Goal: Contribute content: Contribute content

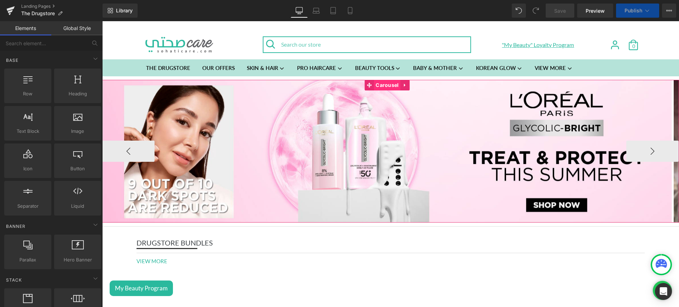
click at [383, 86] on span "Carousel" at bounding box center [387, 85] width 27 height 11
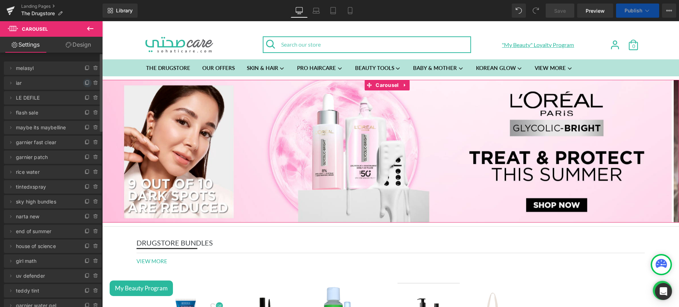
click at [84, 84] on icon at bounding box center [87, 83] width 6 height 6
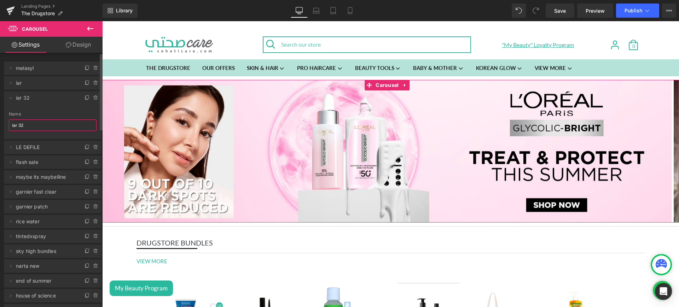
click at [35, 124] on input "iar 32" at bounding box center [53, 125] width 88 height 12
type input "oap skin"
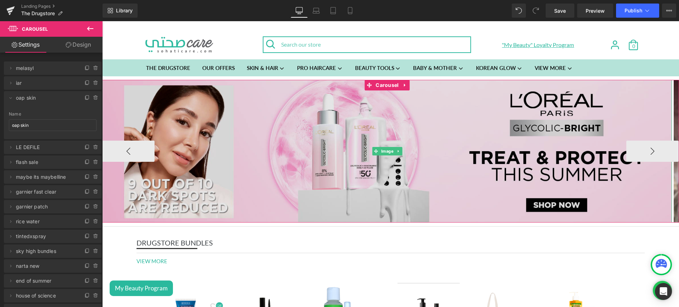
click at [616, 148] on img at bounding box center [386, 151] width 569 height 143
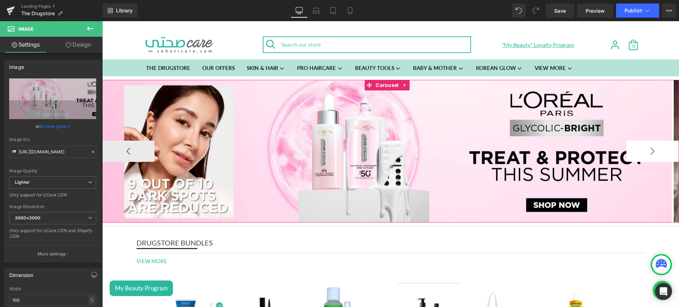
click at [626, 150] on button "›" at bounding box center [652, 151] width 52 height 21
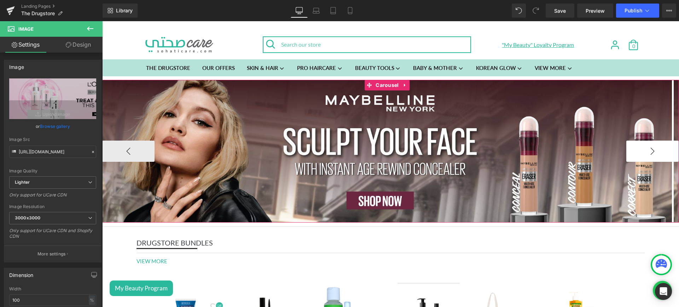
click at [626, 150] on button "›" at bounding box center [652, 151] width 52 height 21
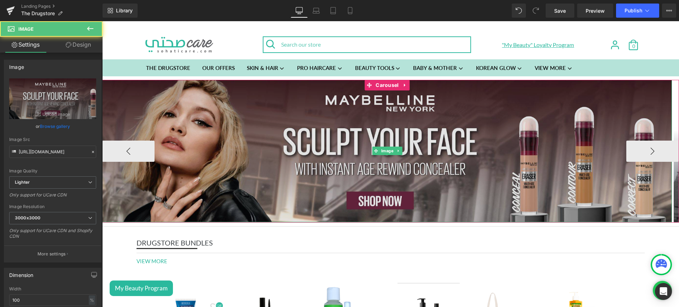
click at [358, 147] on img at bounding box center [386, 151] width 569 height 142
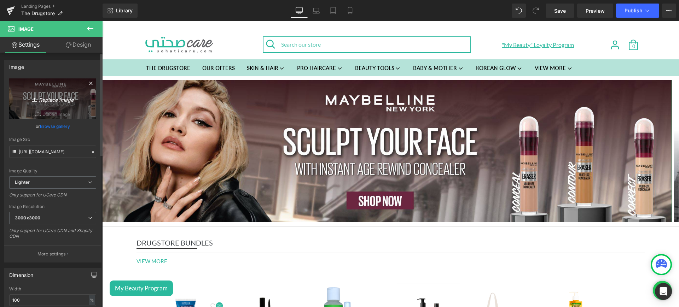
click at [60, 95] on icon "Replace Image" at bounding box center [52, 98] width 57 height 9
type input "C:\fakepath\oap web.jpg"
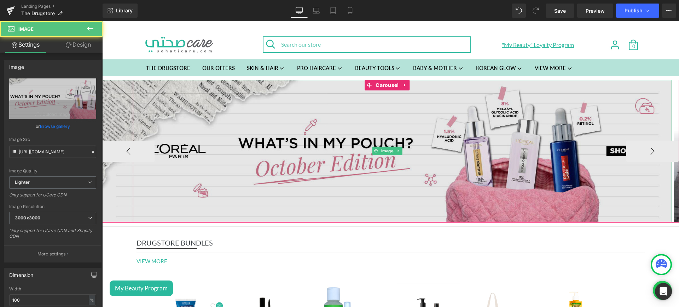
click at [275, 142] on img at bounding box center [386, 151] width 569 height 142
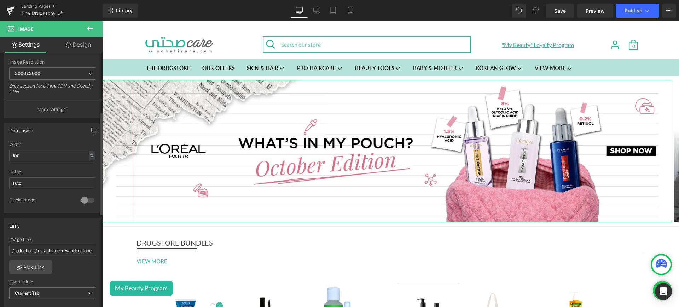
scroll to position [145, 0]
click at [37, 266] on link "Pick Link" at bounding box center [30, 267] width 43 height 14
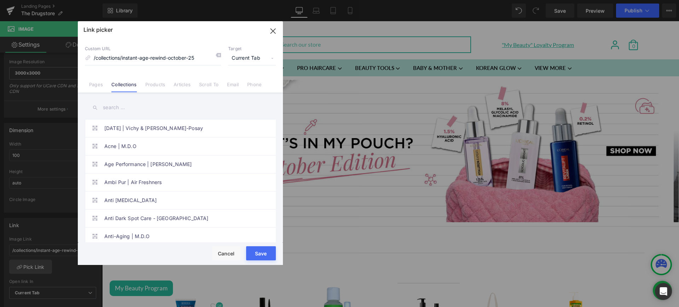
click at [122, 107] on input "text" at bounding box center [180, 108] width 191 height 16
paste input "L'Oréal Paris Skincare Bundles"
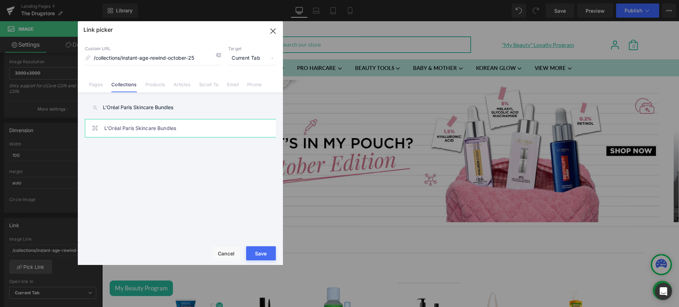
type input "L'Oréal Paris Skincare Bundles"
click at [197, 129] on link "L'Oréal Paris Skincare Bundles" at bounding box center [182, 128] width 156 height 18
click at [265, 256] on button "Save" at bounding box center [261, 253] width 30 height 14
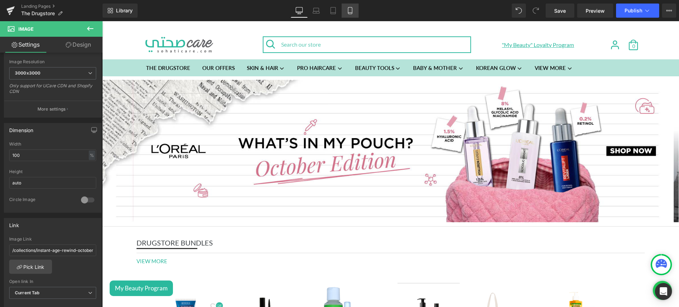
click at [352, 10] on icon at bounding box center [350, 10] width 4 height 7
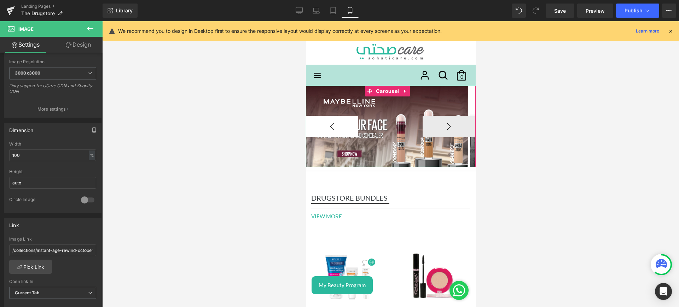
click at [332, 126] on button "‹" at bounding box center [331, 126] width 52 height 21
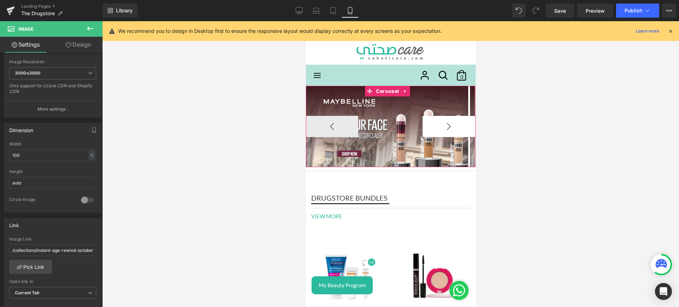
click at [436, 124] on button "›" at bounding box center [448, 126] width 52 height 21
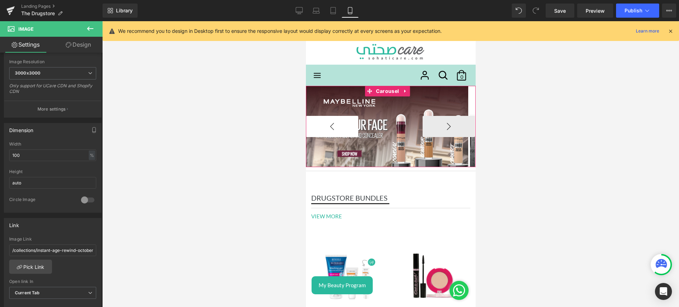
click at [331, 127] on button "‹" at bounding box center [331, 126] width 52 height 21
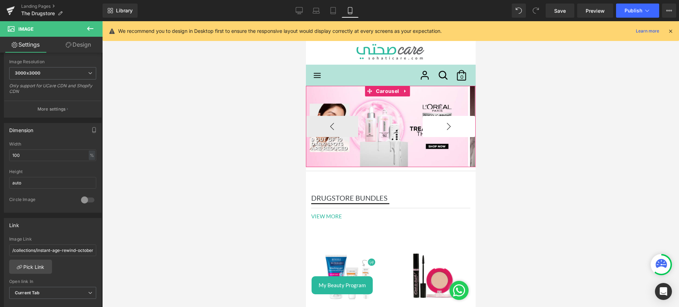
click at [432, 125] on button "›" at bounding box center [448, 126] width 52 height 21
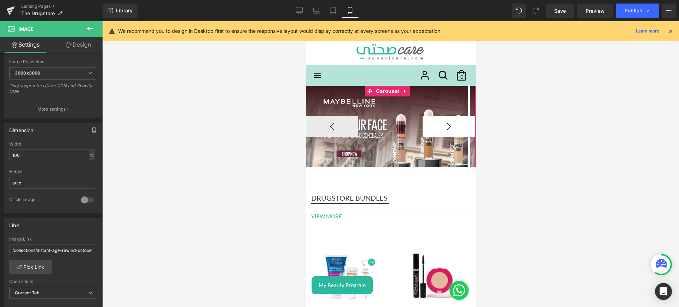
click at [432, 125] on button "›" at bounding box center [448, 126] width 52 height 21
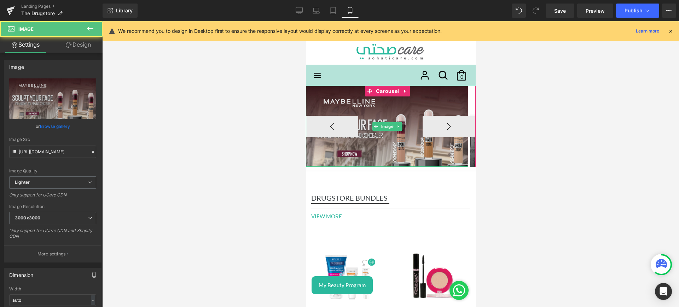
click at [363, 107] on img at bounding box center [386, 126] width 162 height 81
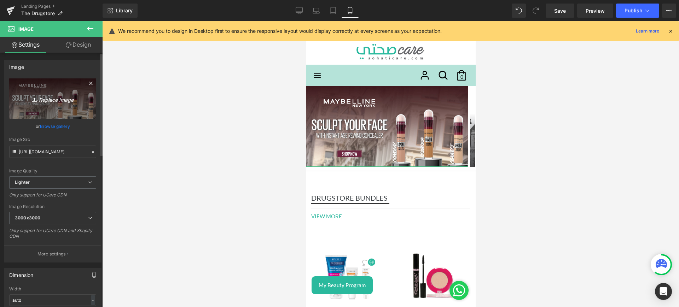
click at [57, 107] on link "Replace Image" at bounding box center [52, 98] width 87 height 41
type input "C:\fakepath\oap mob.jpg"
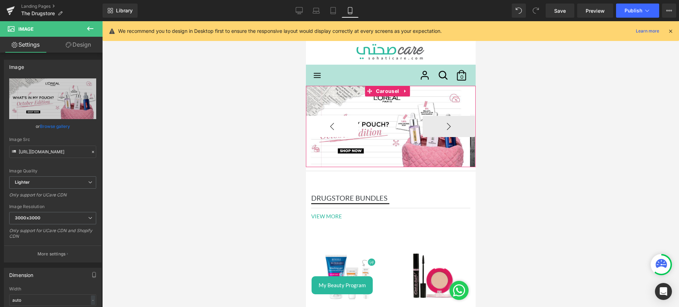
click at [344, 135] on button "‹" at bounding box center [331, 126] width 52 height 21
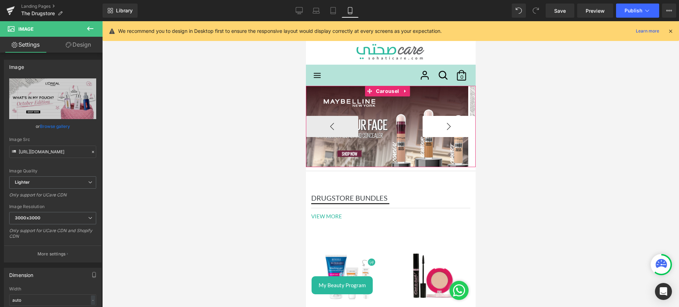
click at [437, 125] on button "›" at bounding box center [448, 126] width 52 height 21
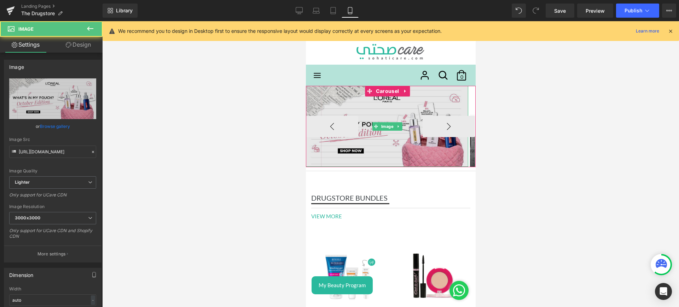
click at [355, 108] on img at bounding box center [386, 126] width 162 height 81
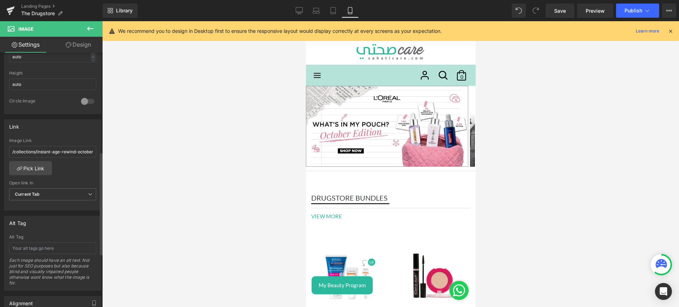
scroll to position [244, 0]
click at [635, 11] on span "Publish" at bounding box center [633, 11] width 18 height 6
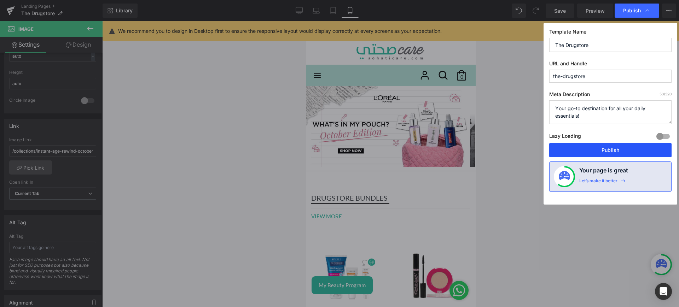
click at [581, 149] on button "Publish" at bounding box center [610, 150] width 122 height 14
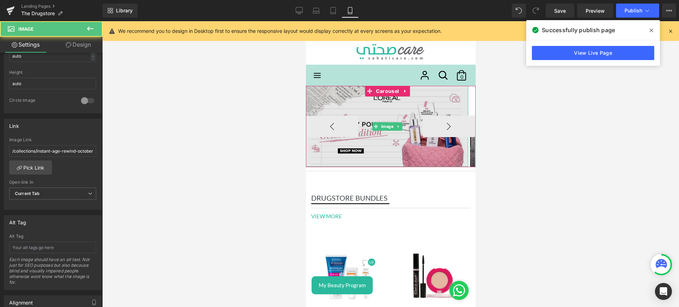
click at [370, 112] on img at bounding box center [386, 126] width 162 height 81
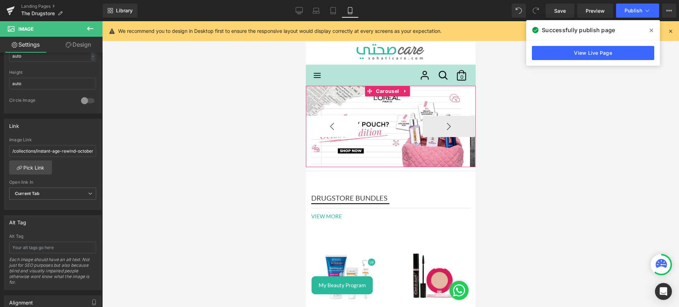
click at [326, 125] on button "‹" at bounding box center [331, 126] width 52 height 21
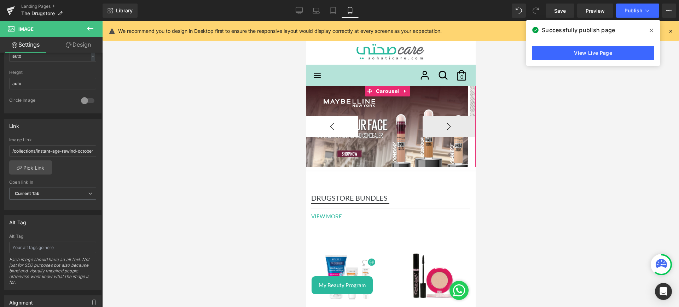
click at [341, 127] on button "‹" at bounding box center [331, 126] width 52 height 21
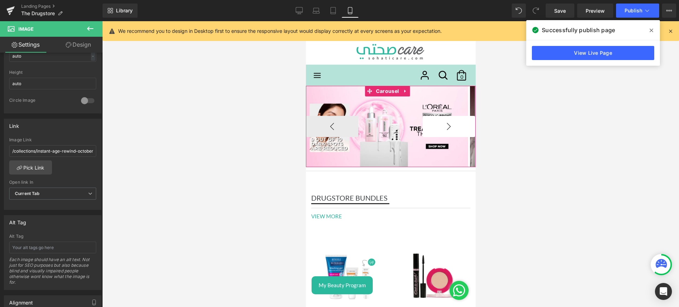
click at [427, 133] on button "›" at bounding box center [448, 126] width 52 height 21
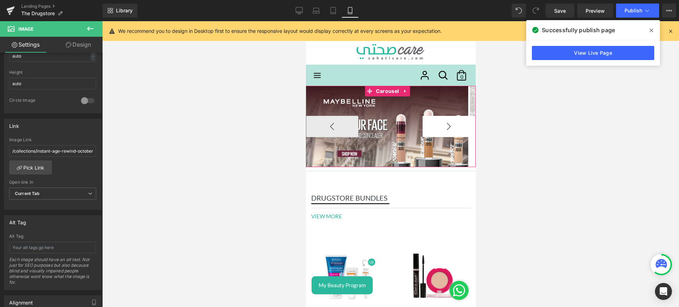
click at [427, 133] on button "›" at bounding box center [448, 126] width 52 height 21
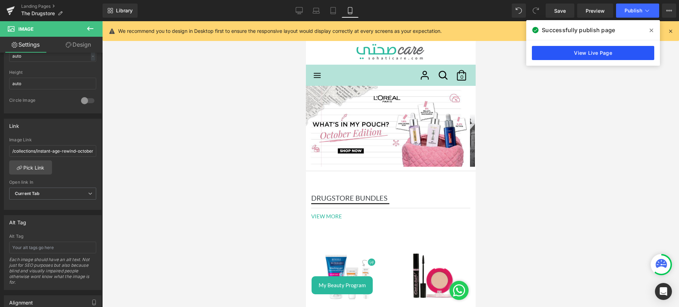
click at [583, 54] on link "View Live Page" at bounding box center [593, 53] width 122 height 14
